Goal: Check status

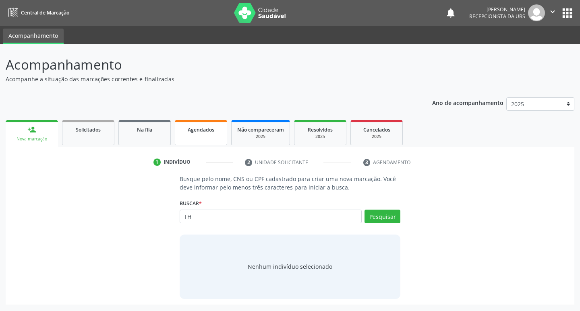
type input "TH"
click at [202, 132] on span "Agendados" at bounding box center [201, 129] width 27 height 7
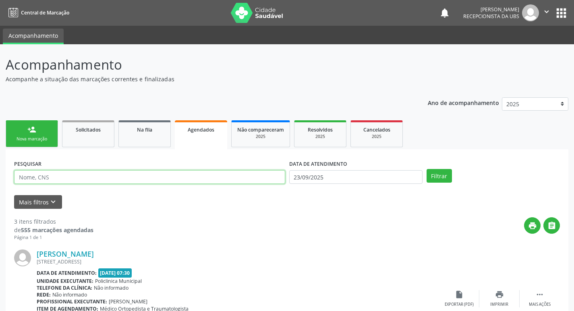
click at [176, 177] on input "text" at bounding box center [149, 177] width 271 height 14
type input "THALITA"
click at [426, 169] on button "Filtrar" at bounding box center [438, 176] width 25 height 14
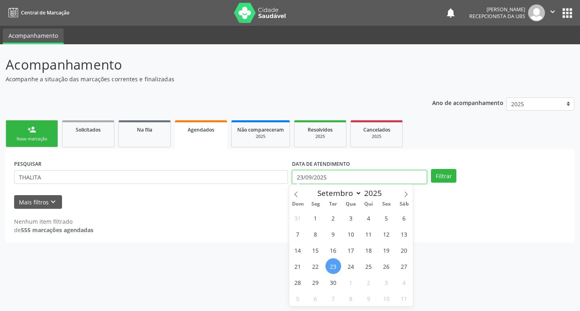
click at [410, 170] on input "23/09/2025" at bounding box center [359, 177] width 135 height 14
click at [349, 269] on span "24" at bounding box center [351, 266] width 16 height 16
type input "[DATE]"
click at [349, 273] on span "24" at bounding box center [351, 266] width 16 height 16
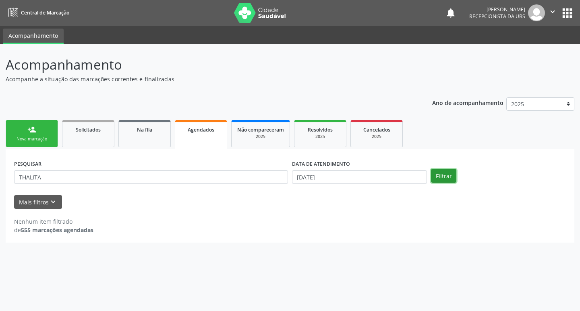
click at [438, 176] on button "Filtrar" at bounding box center [443, 176] width 25 height 14
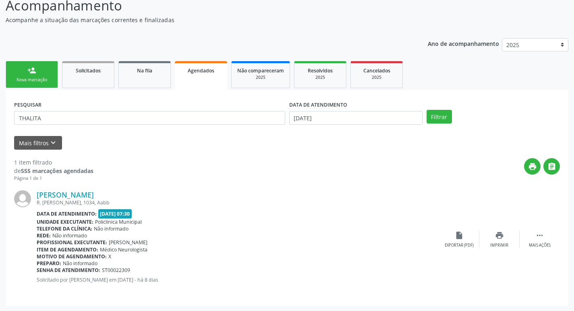
scroll to position [60, 0]
click at [502, 246] on div "Imprimir" at bounding box center [499, 245] width 18 height 6
